Goal: Transaction & Acquisition: Purchase product/service

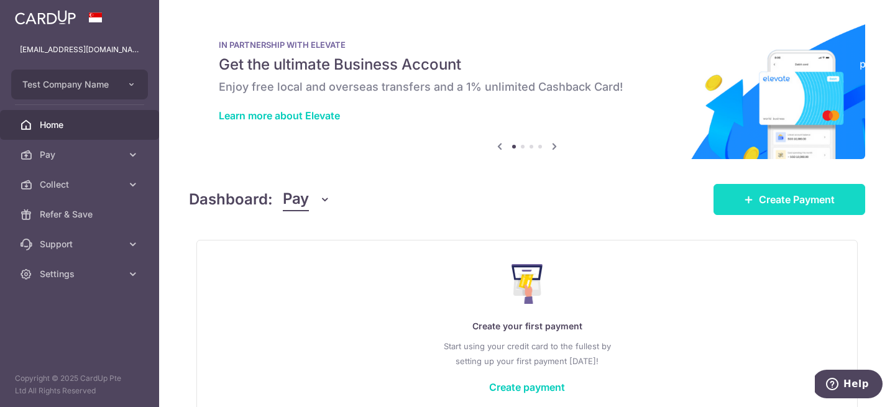
click at [760, 199] on span "Create Payment" at bounding box center [797, 199] width 76 height 15
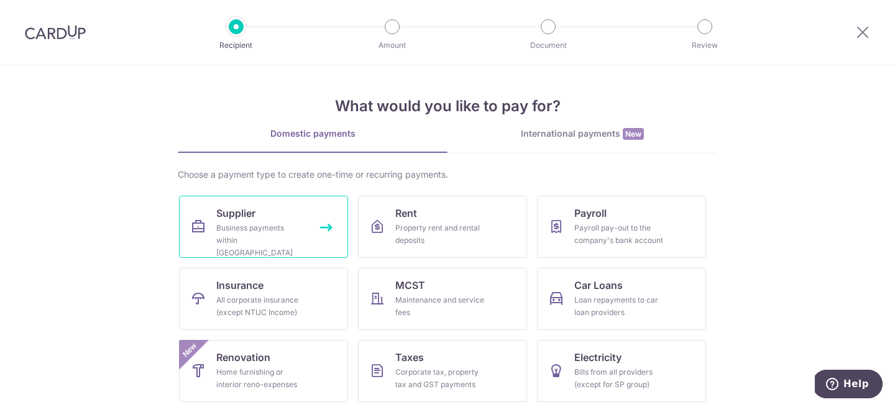
click at [295, 221] on link "Supplier Business payments within Singapore" at bounding box center [263, 227] width 169 height 62
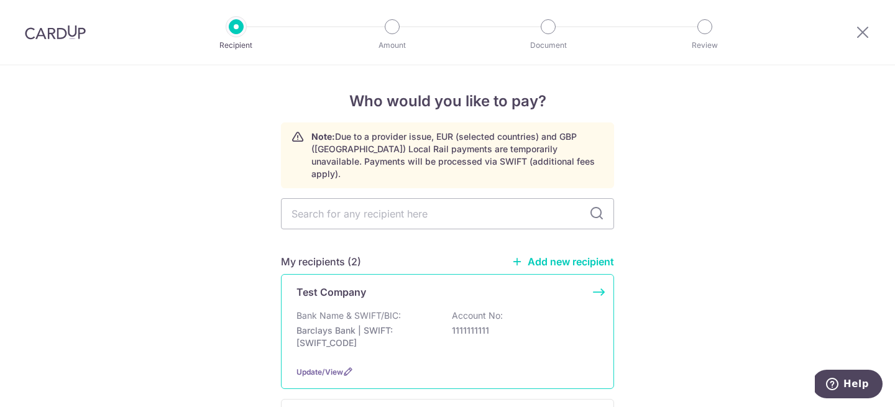
click at [398, 337] on div "Bank Name & SWIFT/BIC: Barclays Bank | SWIFT: BARCGB22 Account No: 1111111111" at bounding box center [447, 333] width 302 height 46
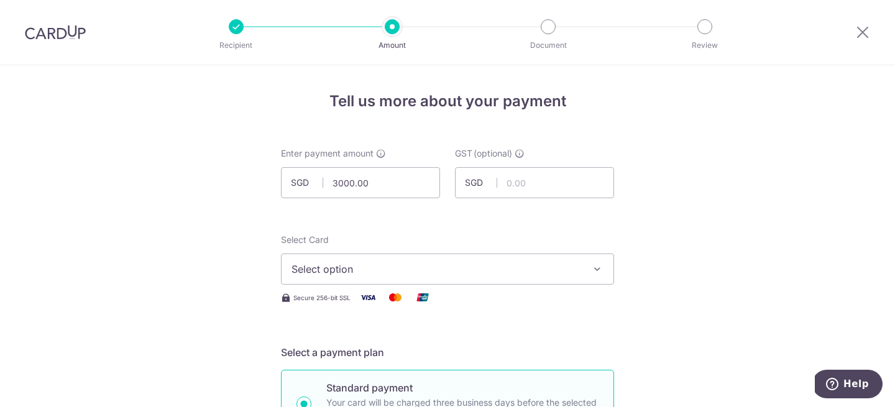
click at [363, 273] on span "Select option" at bounding box center [437, 269] width 290 height 15
type input "3,000.00"
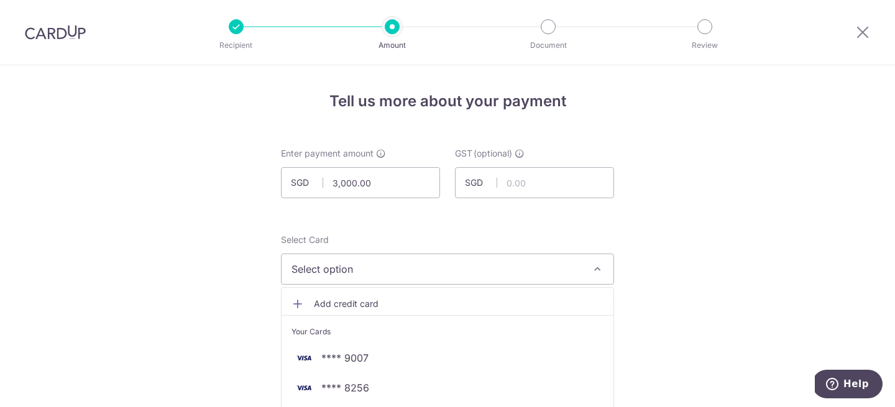
scroll to position [181, 0]
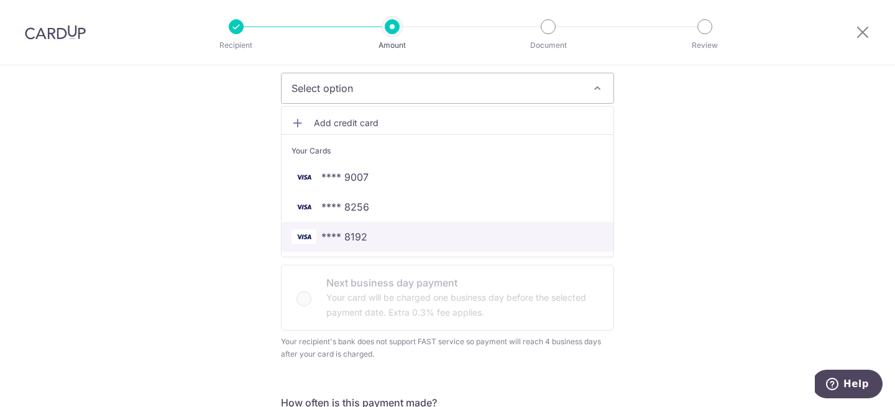
click at [354, 242] on span "**** 8192" at bounding box center [344, 236] width 46 height 15
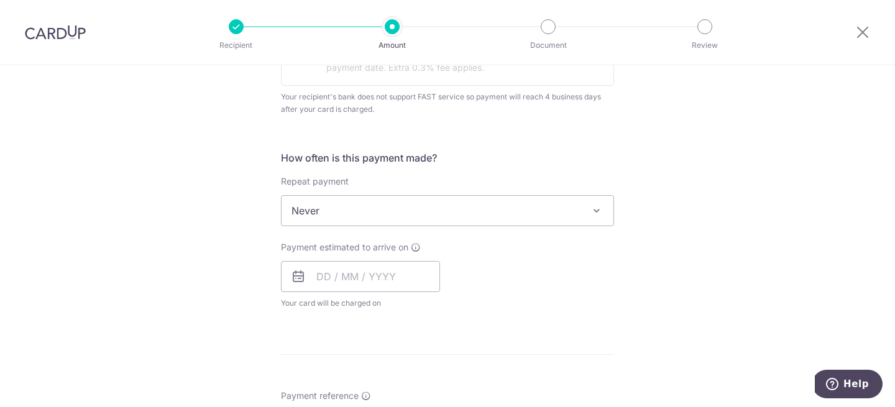
scroll to position [527, 0]
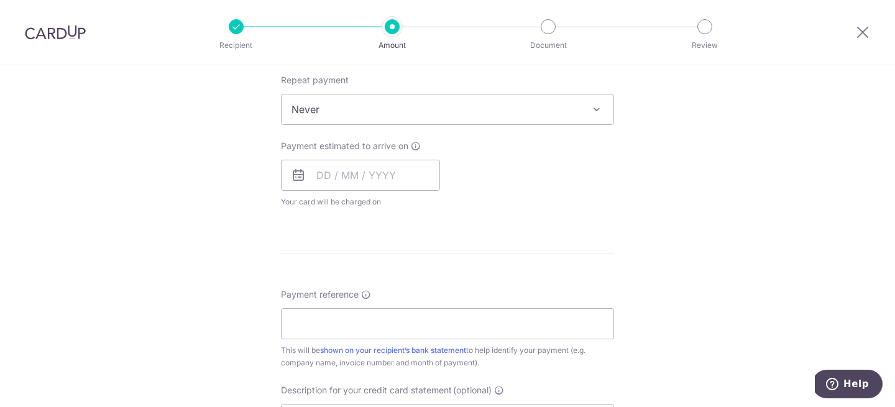
click at [329, 192] on div "Payment estimated to arrive on Your card will be charged on for the first payme…" at bounding box center [360, 174] width 159 height 68
click at [324, 168] on input "text" at bounding box center [360, 175] width 159 height 31
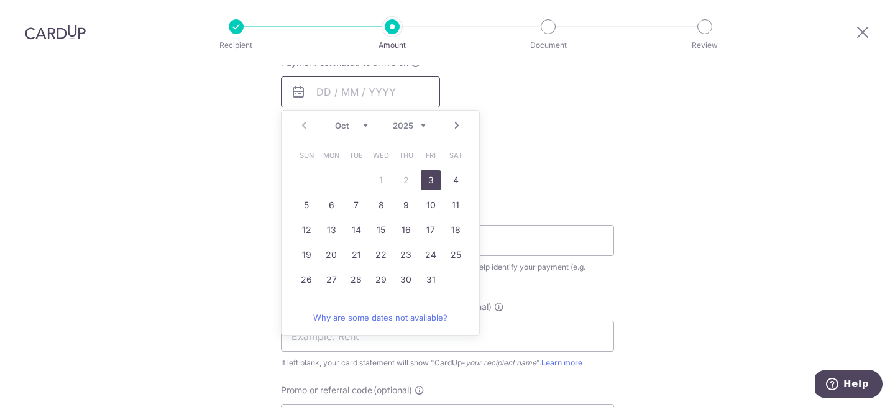
scroll to position [626, 0]
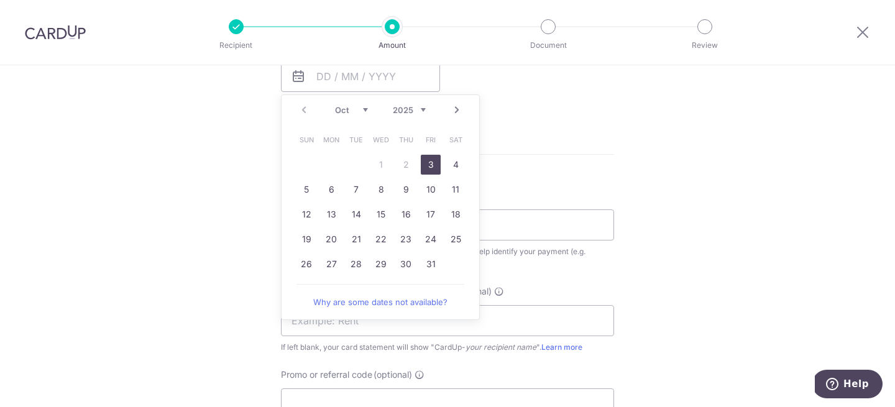
click at [430, 163] on link "3" at bounding box center [431, 165] width 20 height 20
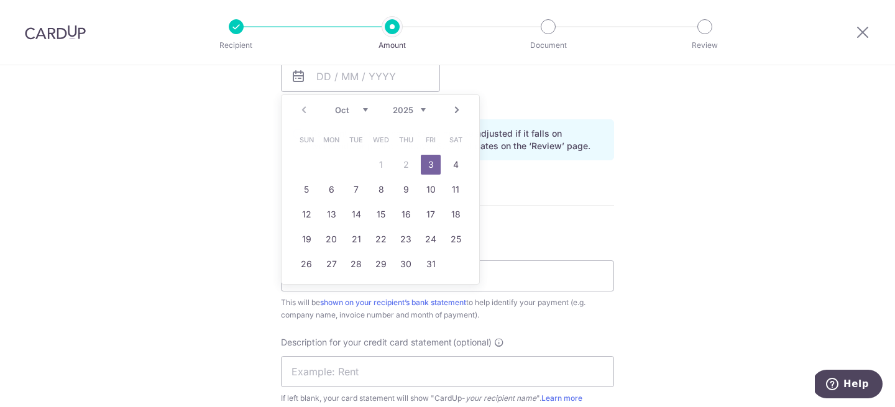
type input "03/10/2025"
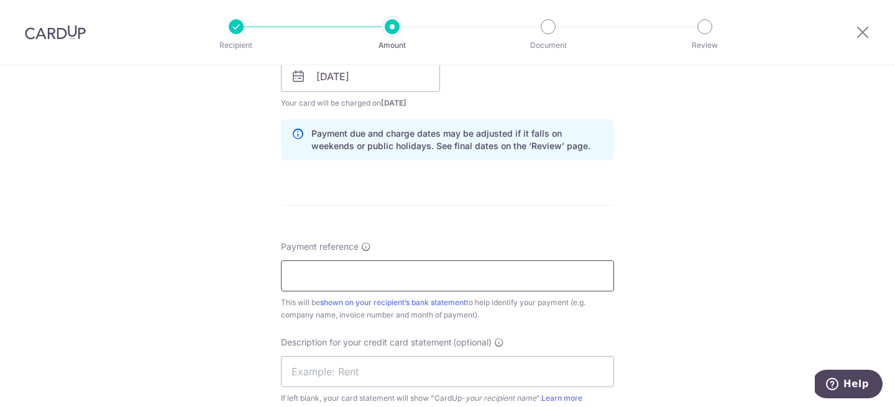
click at [508, 277] on input "Payment reference" at bounding box center [447, 275] width 333 height 31
type input "ds"
click at [539, 214] on form "Enter payment amount SGD 3,000.00 3000.00 GST (optional) SGD Select Card **** 8…" at bounding box center [447, 95] width 333 height 1148
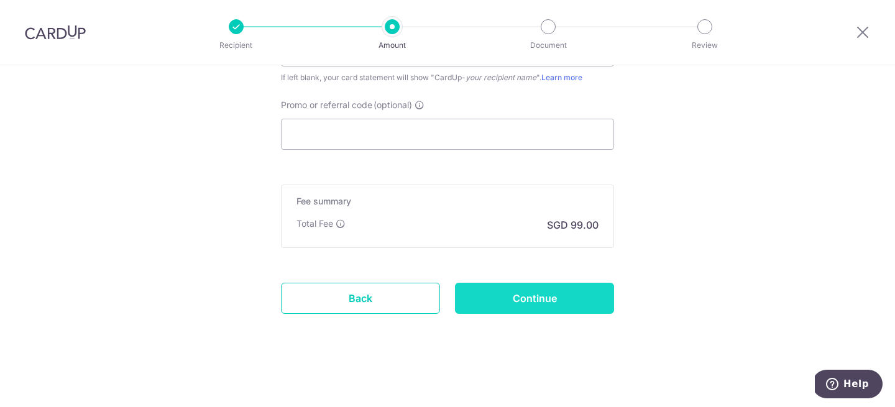
click at [553, 296] on input "Continue" at bounding box center [534, 298] width 159 height 31
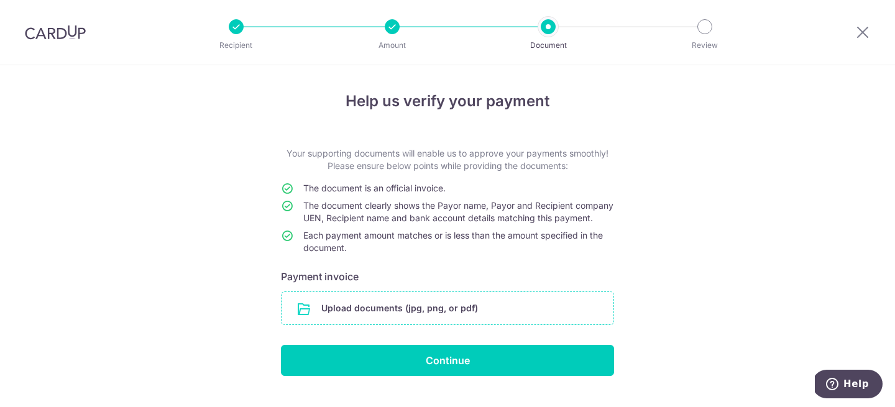
click at [458, 314] on input "file" at bounding box center [448, 308] width 332 height 32
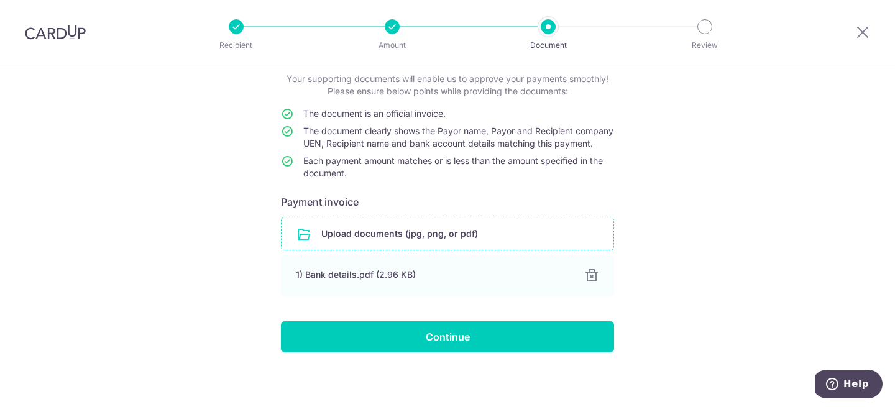
scroll to position [91, 0]
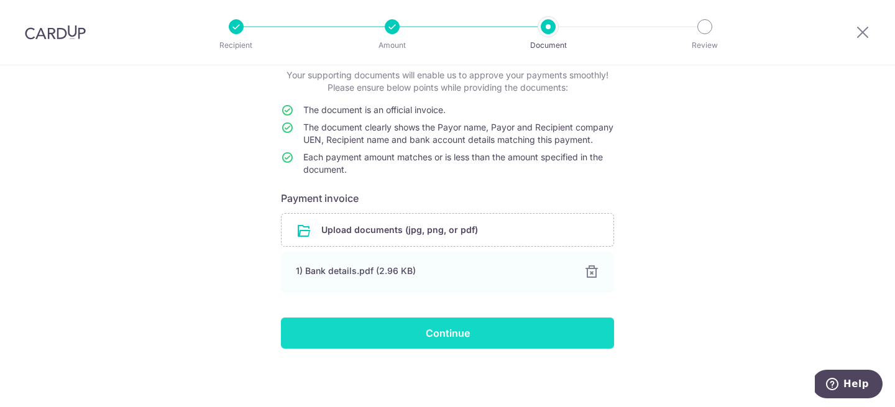
click at [452, 319] on input "Continue" at bounding box center [447, 333] width 333 height 31
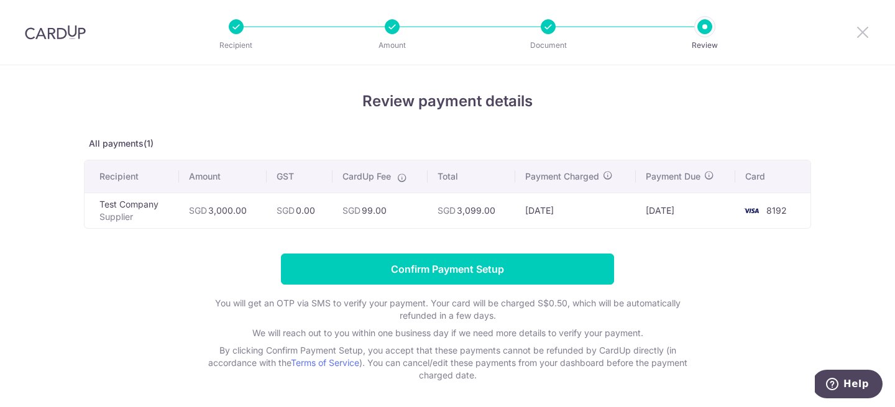
click at [861, 28] on icon at bounding box center [862, 32] width 15 height 16
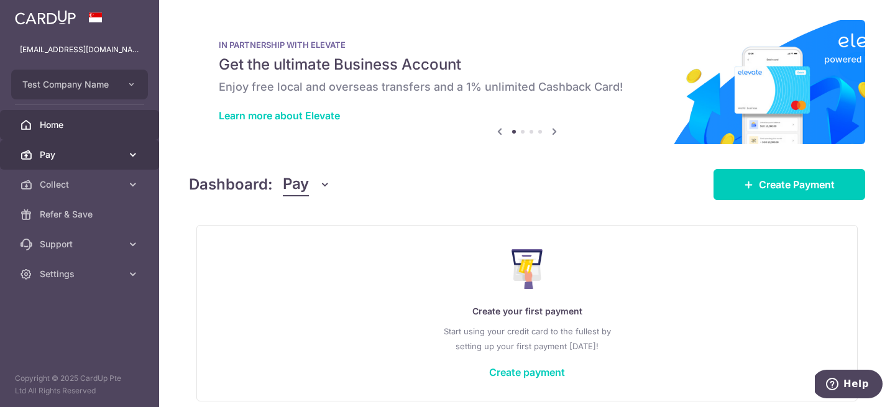
click at [58, 150] on span "Pay" at bounding box center [81, 155] width 82 height 12
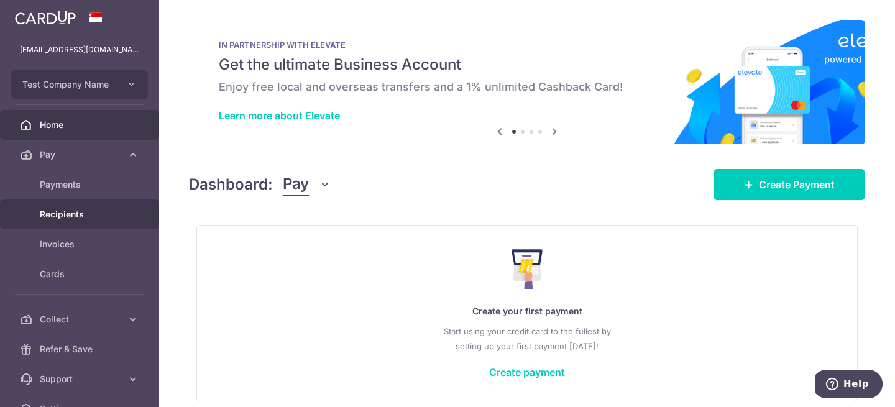
click at [80, 213] on span "Recipients" at bounding box center [81, 214] width 82 height 12
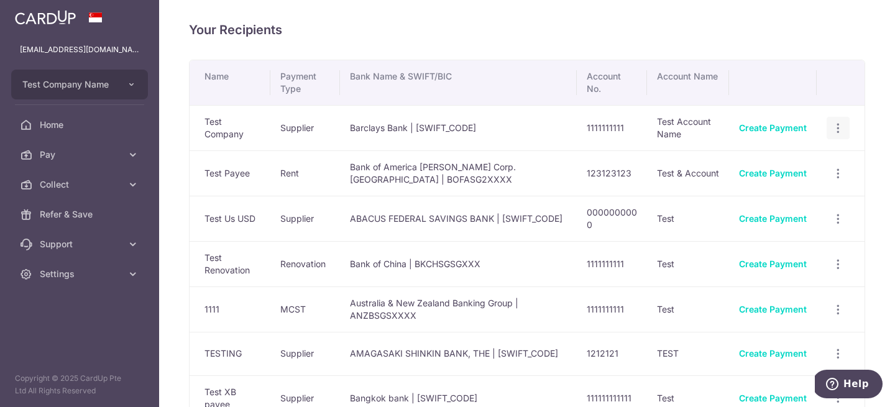
click at [832, 127] on icon "button" at bounding box center [838, 128] width 13 height 13
click at [786, 160] on span "View/Edit" at bounding box center [797, 162] width 85 height 15
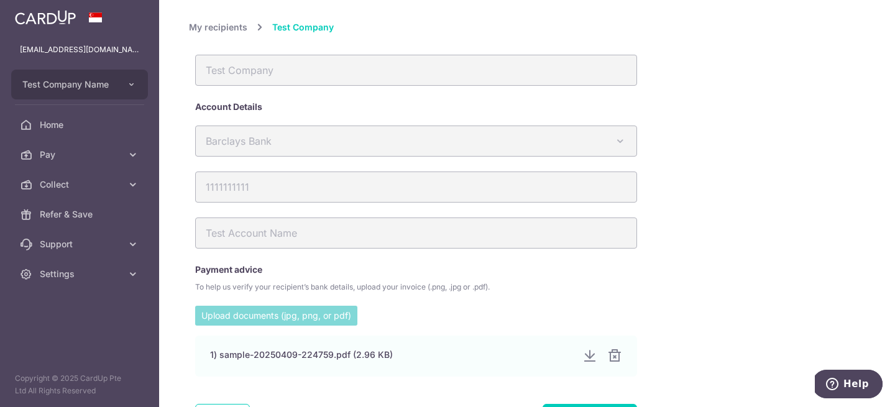
scroll to position [101, 0]
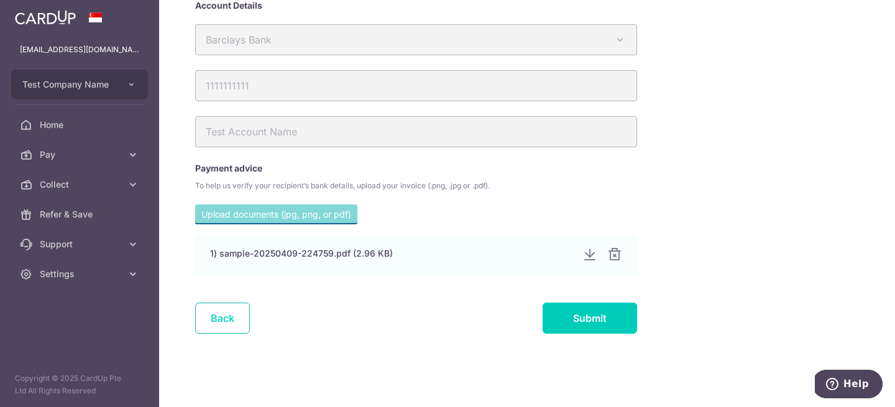
click at [240, 321] on link "Back" at bounding box center [222, 318] width 55 height 31
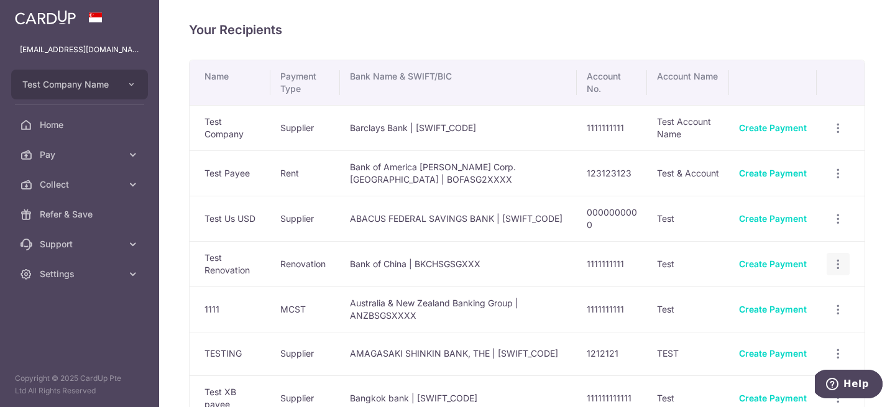
scroll to position [454, 0]
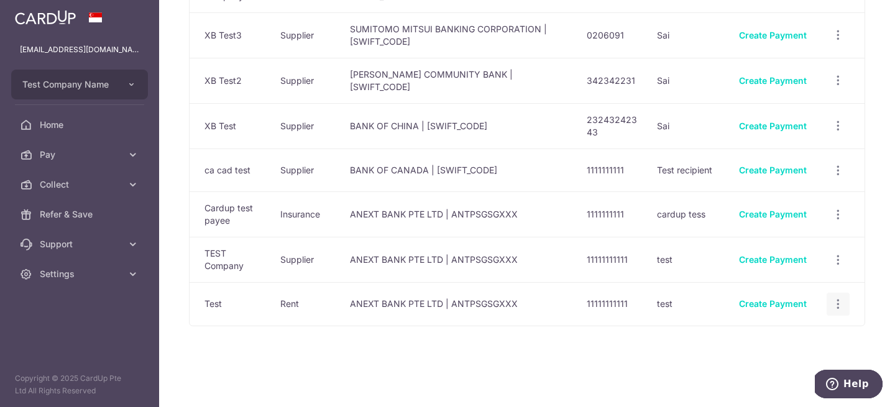
click at [837, 301] on icon "button" at bounding box center [838, 304] width 13 height 13
click at [791, 333] on span "View/Edit" at bounding box center [797, 338] width 85 height 15
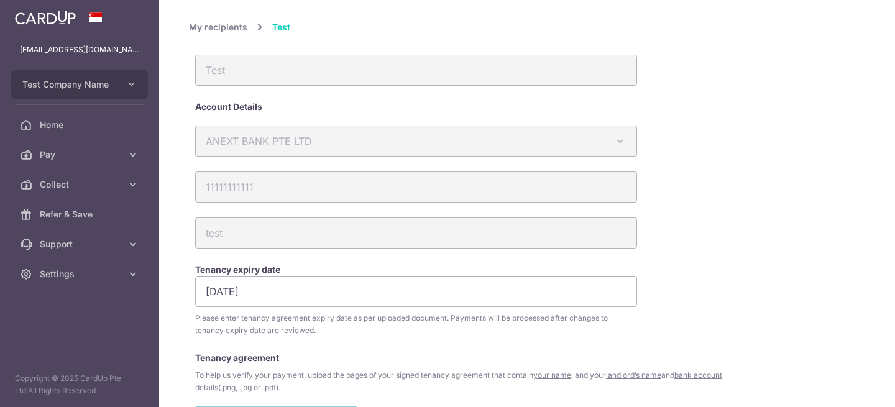
scroll to position [156, 0]
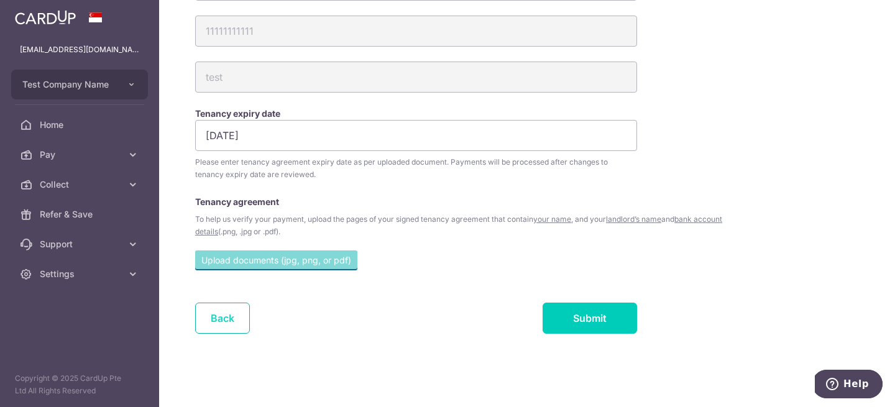
click at [229, 306] on link "Back" at bounding box center [222, 318] width 55 height 31
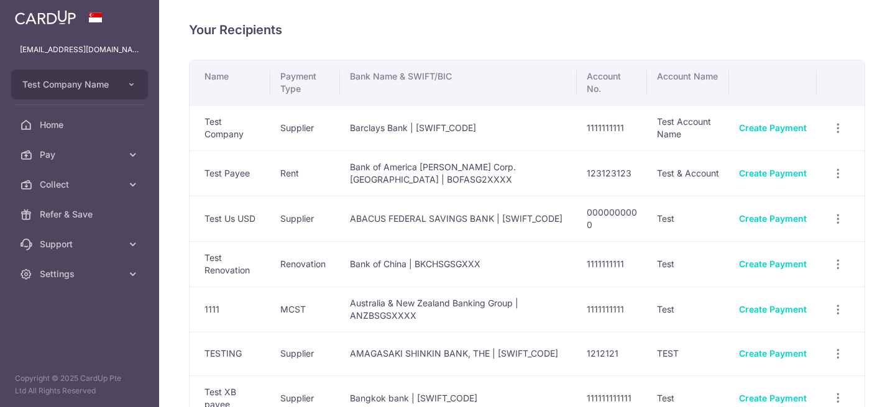
click at [124, 154] on link "Pay" at bounding box center [79, 155] width 159 height 30
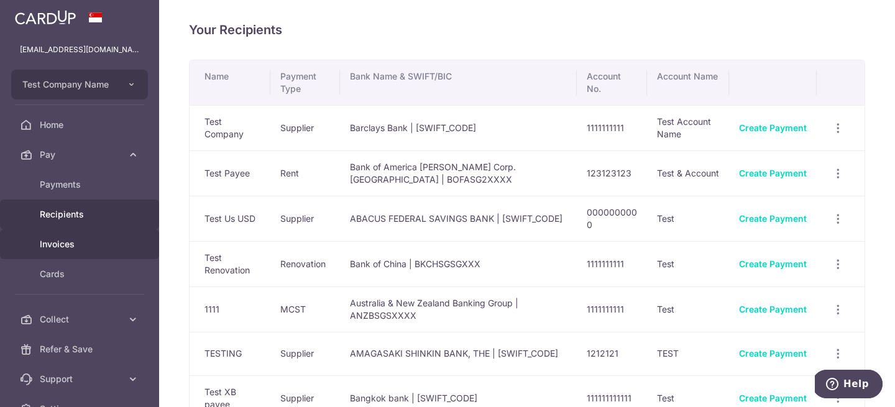
click at [103, 241] on span "Invoices" at bounding box center [81, 244] width 82 height 12
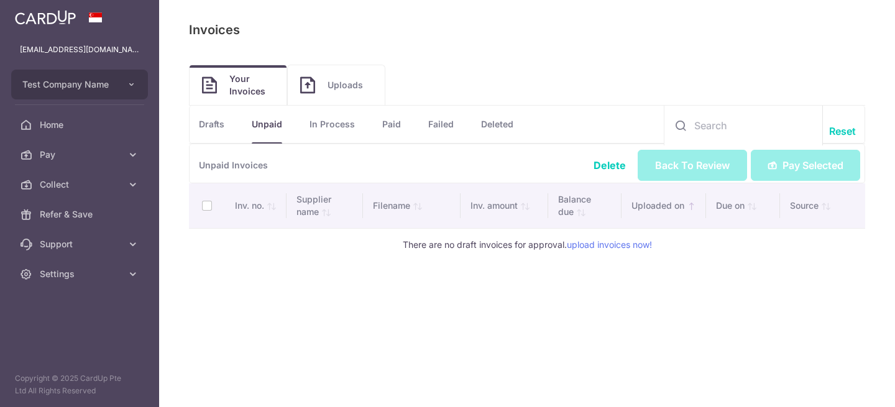
click at [116, 155] on span "Pay" at bounding box center [81, 155] width 82 height 12
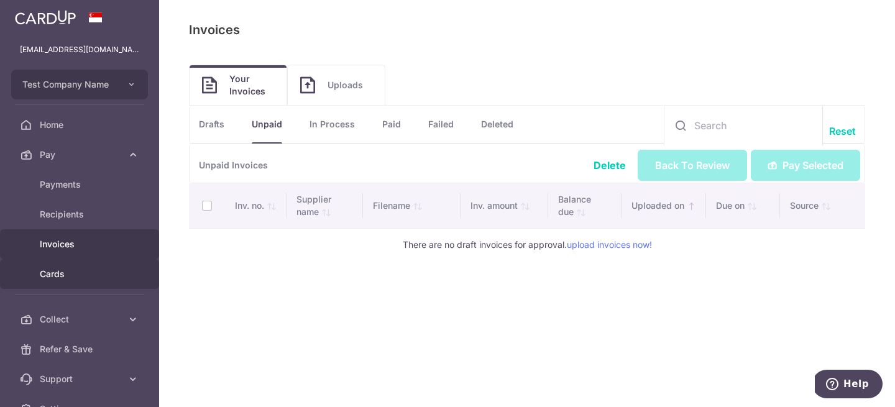
click at [81, 272] on span "Cards" at bounding box center [81, 274] width 82 height 12
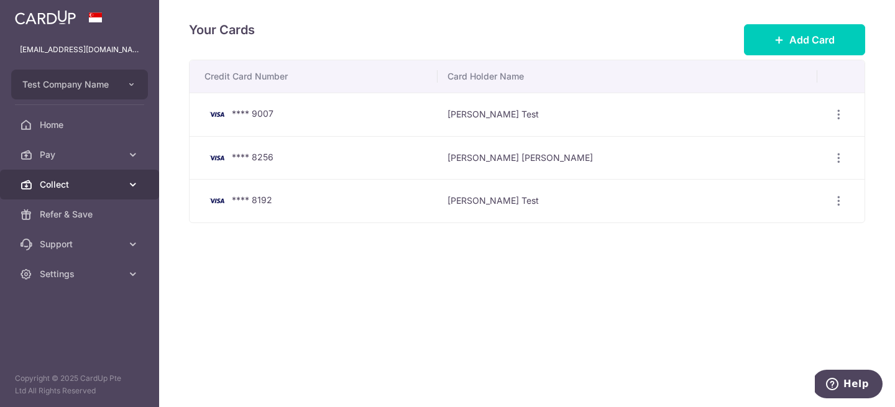
click at [96, 186] on span "Collect" at bounding box center [81, 184] width 82 height 12
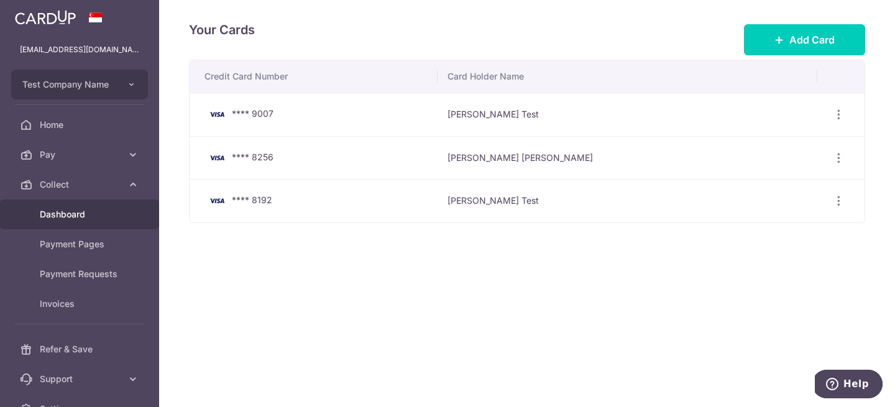
click at [95, 214] on span "Dashboard" at bounding box center [81, 214] width 82 height 12
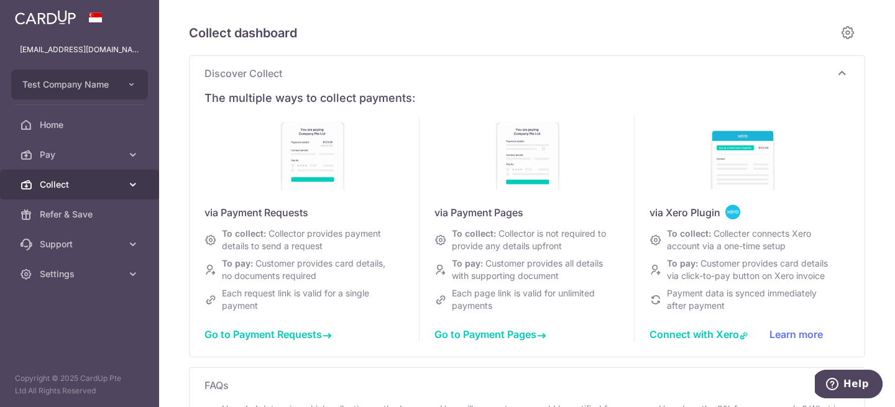
click at [86, 185] on span "Collect" at bounding box center [81, 184] width 82 height 12
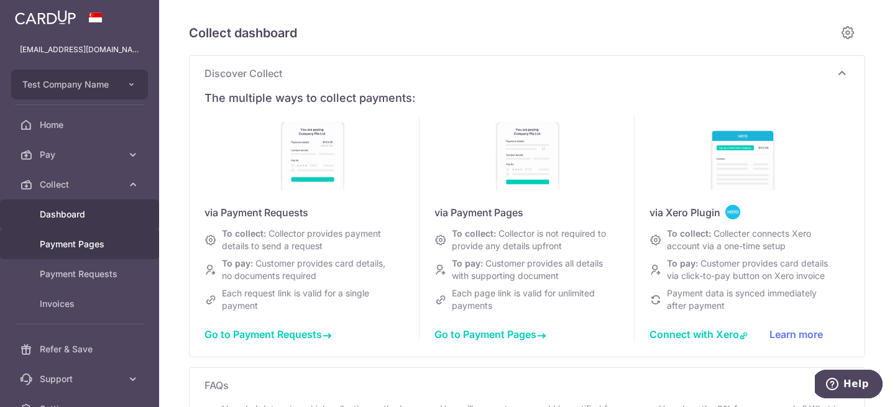
click at [96, 252] on link "Payment Pages" at bounding box center [79, 244] width 159 height 30
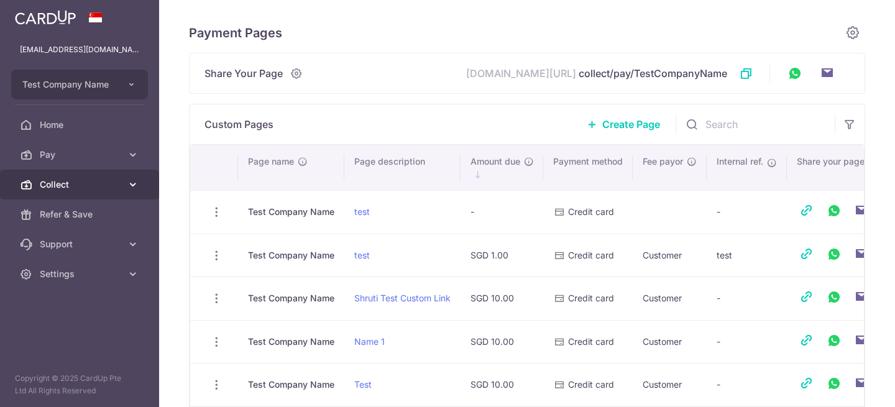
click at [90, 183] on span "Collect" at bounding box center [81, 184] width 82 height 12
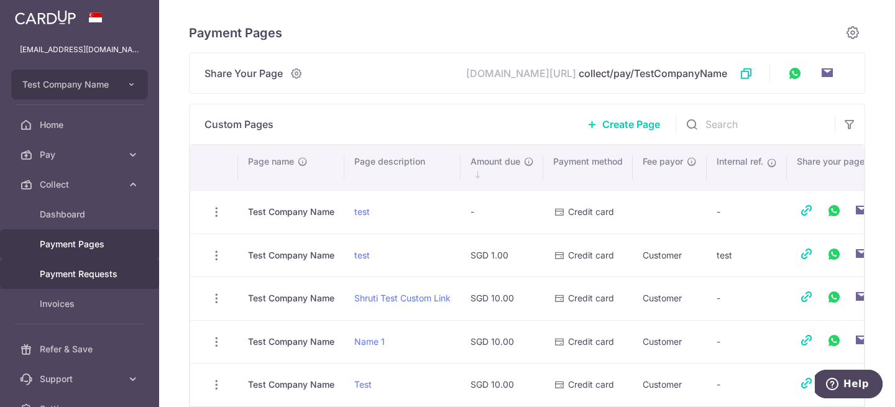
click at [94, 271] on span "Payment Requests" at bounding box center [81, 274] width 82 height 12
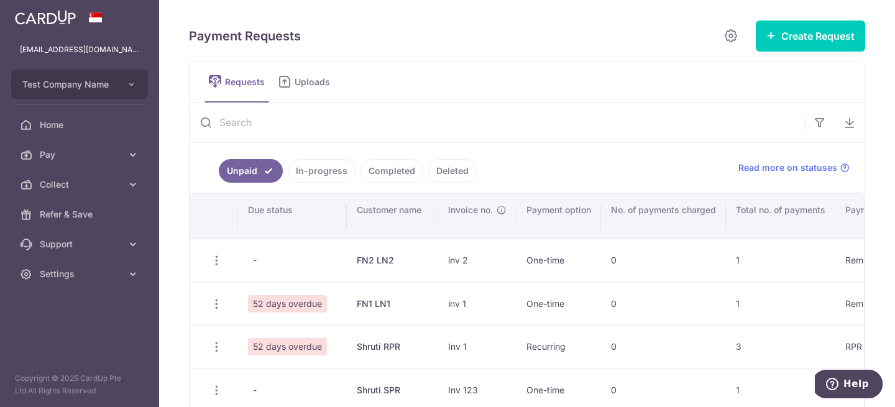
click at [305, 81] on span "Uploads" at bounding box center [317, 82] width 44 height 12
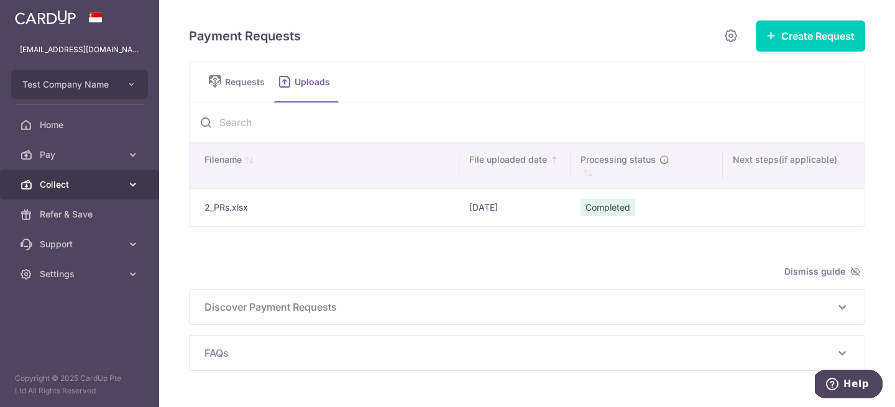
click at [88, 186] on span "Collect" at bounding box center [81, 184] width 82 height 12
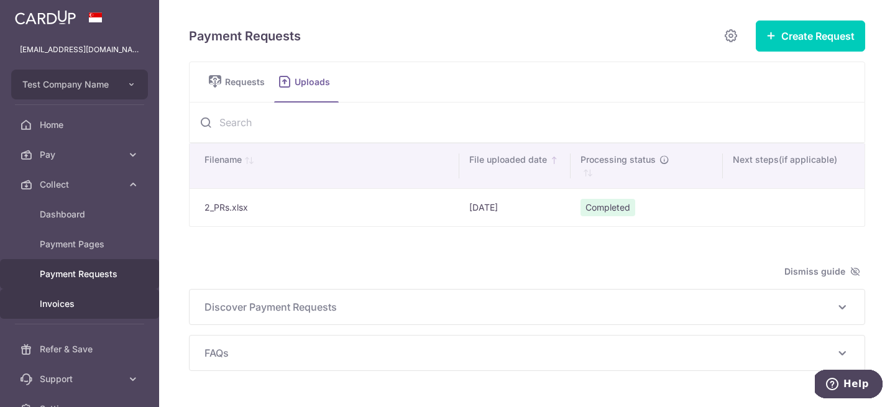
click at [80, 301] on span "Invoices" at bounding box center [81, 304] width 82 height 12
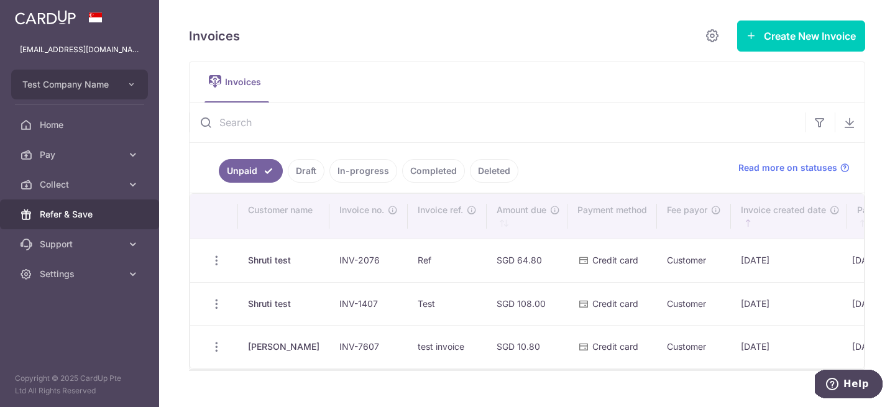
click at [88, 218] on span "Refer & Save" at bounding box center [81, 214] width 82 height 12
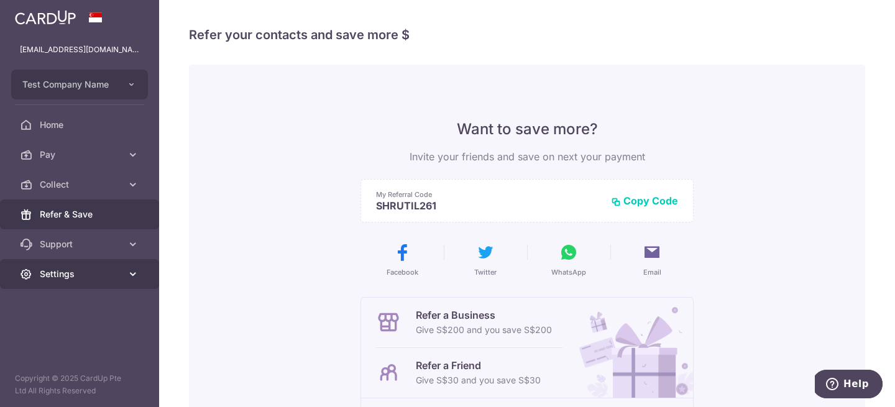
click at [113, 273] on span "Settings" at bounding box center [81, 274] width 82 height 12
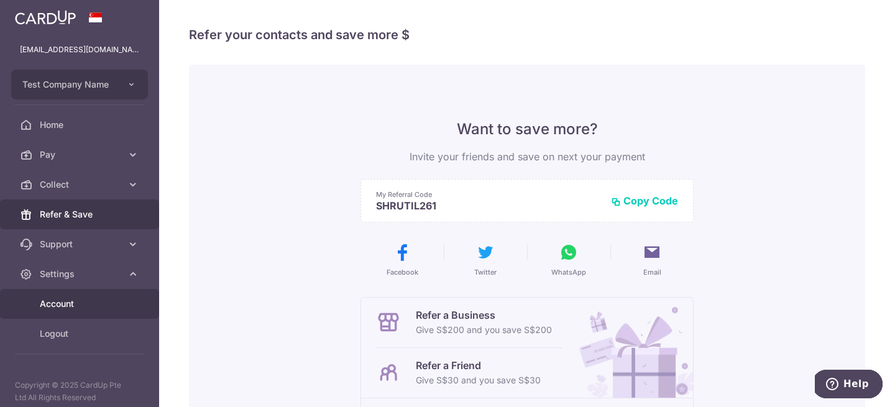
click at [102, 303] on span "Account" at bounding box center [81, 304] width 82 height 12
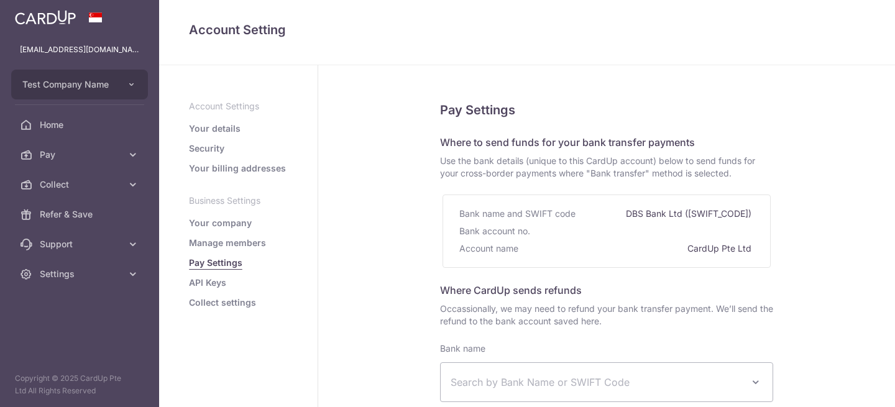
select select
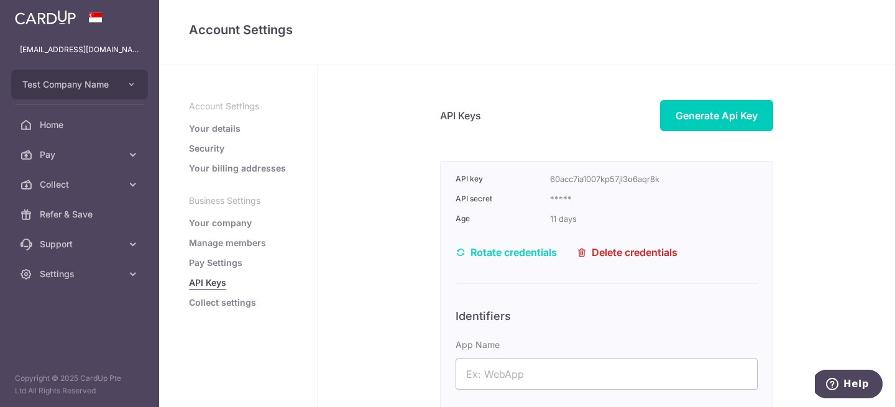
click at [228, 307] on link "Collect settings" at bounding box center [222, 302] width 67 height 12
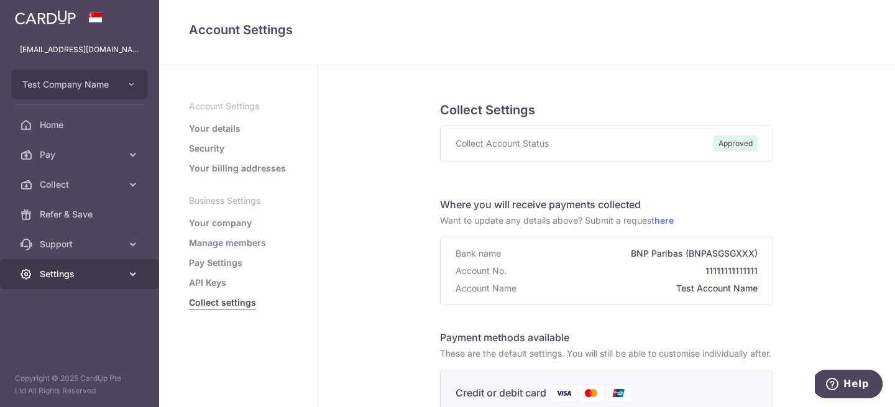
click at [109, 278] on span "Settings" at bounding box center [81, 274] width 82 height 12
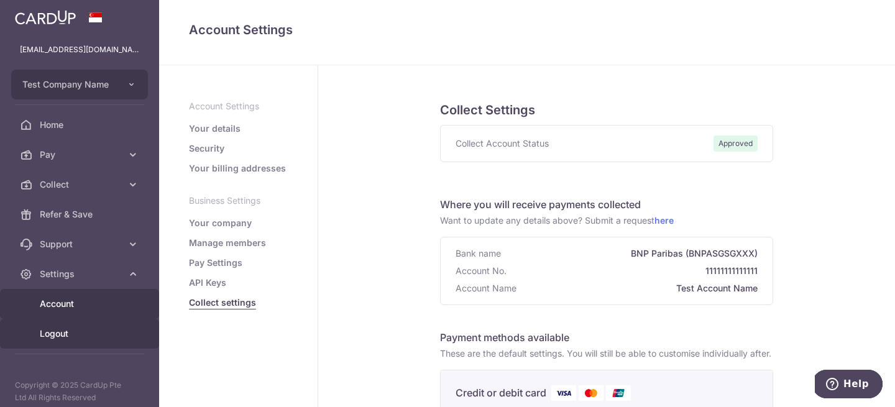
click at [85, 334] on span "Logout" at bounding box center [81, 334] width 82 height 12
